Goal: Answer question/provide support

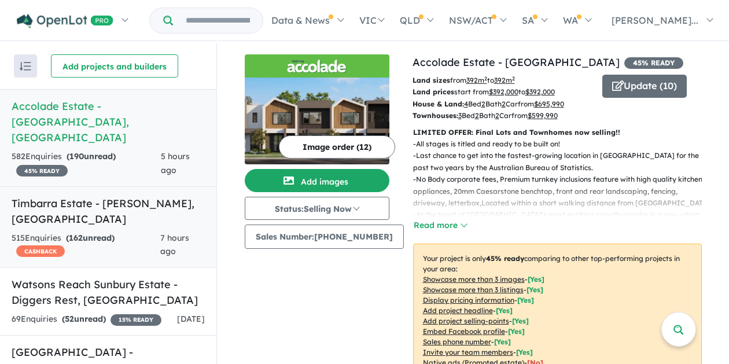
click at [92, 196] on h5 "Timbarra Estate - [GEOGRAPHIC_DATA][PERSON_NAME][GEOGRAPHIC_DATA]" at bounding box center [108, 211] width 193 height 31
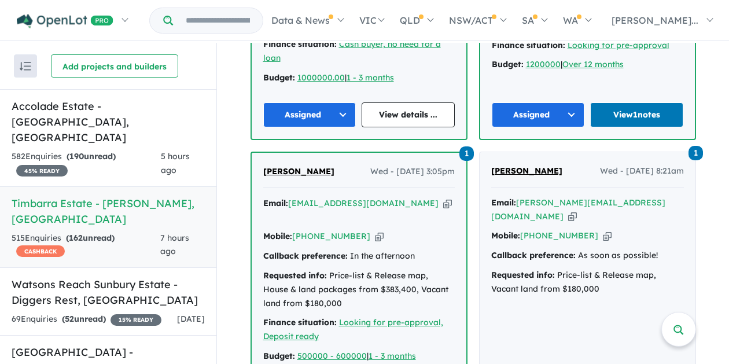
scroll to position [633, 0]
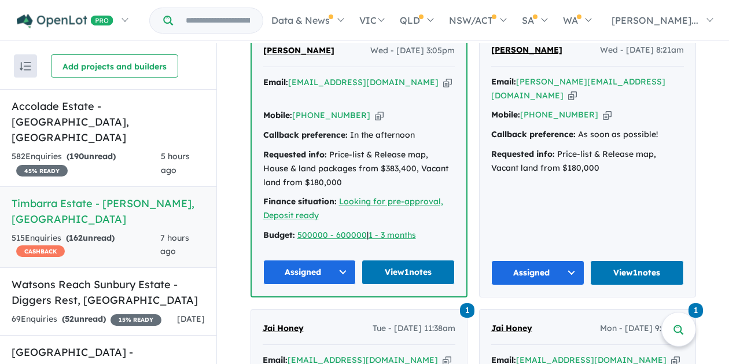
scroll to position [806, 0]
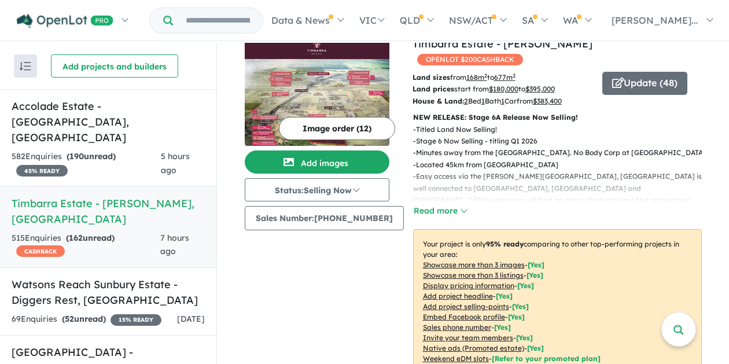
scroll to position [0, 0]
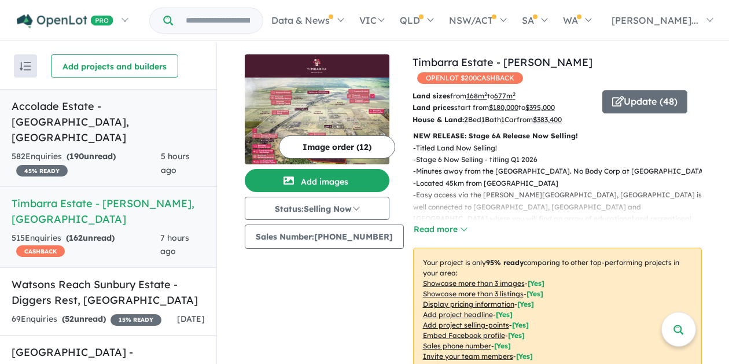
click at [76, 151] on span "190" at bounding box center [76, 156] width 14 height 10
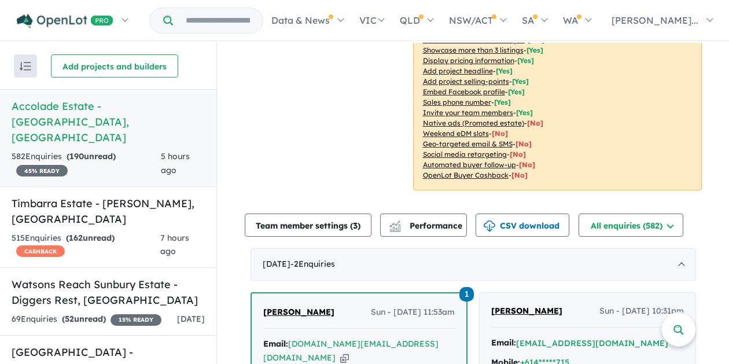
scroll to position [289, 0]
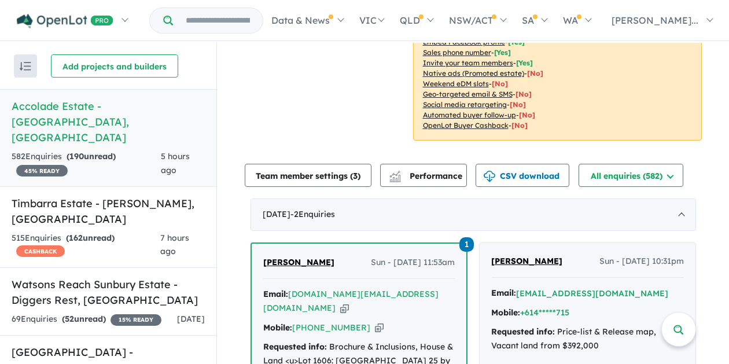
click at [317, 262] on link "[PERSON_NAME]" at bounding box center [298, 263] width 71 height 14
drag, startPoint x: 323, startPoint y: 284, endPoint x: 250, endPoint y: 258, distance: 77.4
copy span "[PERSON_NAME]"
click at [349, 310] on icon "button" at bounding box center [344, 308] width 9 height 12
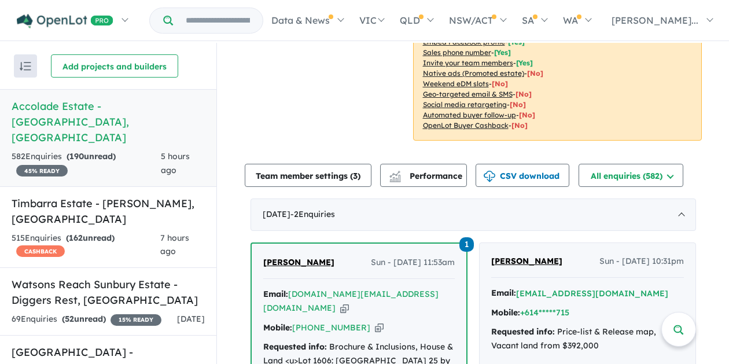
copy span "[PERSON_NAME]"
click at [375, 326] on icon "button" at bounding box center [379, 328] width 9 height 12
click at [343, 279] on div "[PERSON_NAME] Sun - [DATE] 11:53am" at bounding box center [359, 267] width 192 height 23
click at [335, 256] on link "[PERSON_NAME]" at bounding box center [298, 263] width 71 height 14
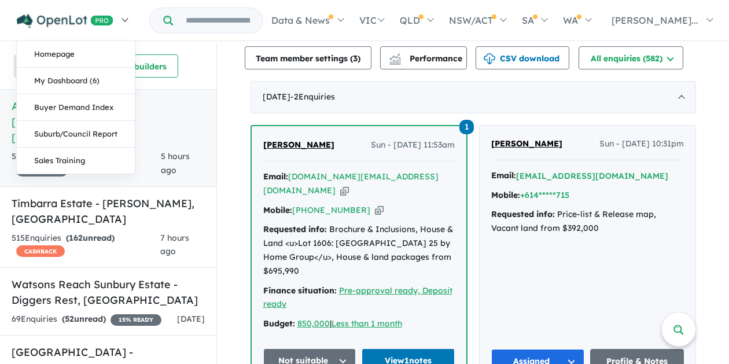
scroll to position [347, 0]
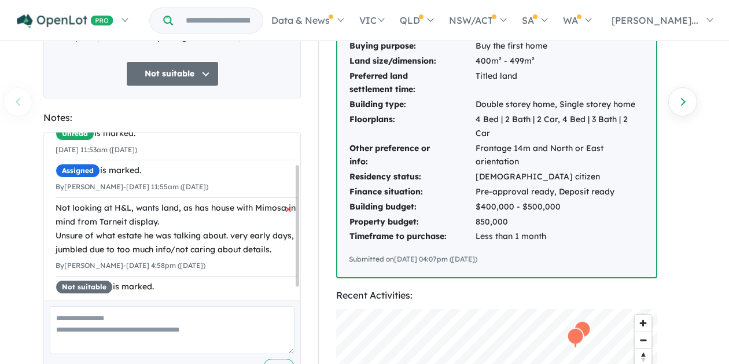
scroll to position [61, 0]
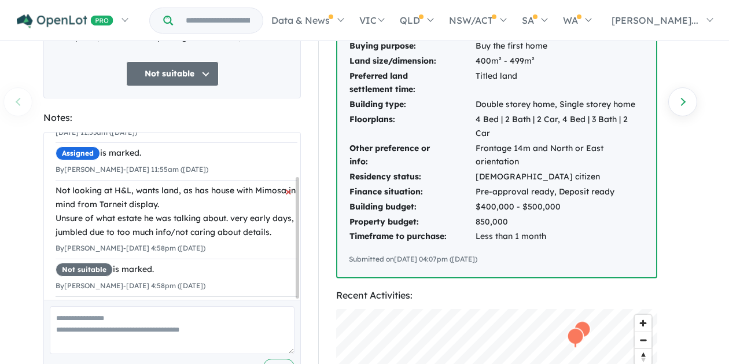
drag, startPoint x: 56, startPoint y: 216, endPoint x: 234, endPoint y: 204, distance: 178.7
click at [234, 204] on div "Not looking at H&L, wants land, as has house with Mimosa in mind from Tarneit d…" at bounding box center [177, 211] width 242 height 55
copy div "Not looking at H&L, wants land, as has house with Mimosa in mind from Tarneit d…"
